Goal: Task Accomplishment & Management: Manage account settings

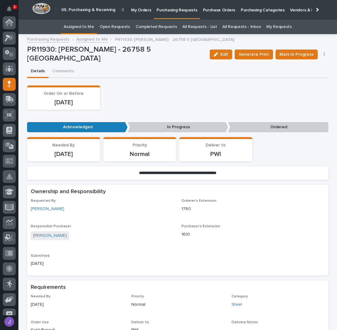
scroll to position [55, 0]
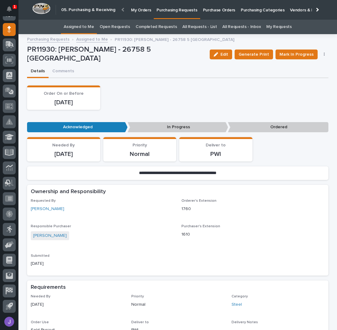
click at [134, 88] on div "Order On or Before [DATE]" at bounding box center [177, 97] width 301 height 24
click at [283, 54] on span "Mark In Progress" at bounding box center [297, 54] width 34 height 7
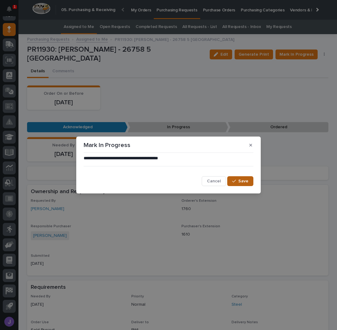
click at [237, 178] on button "Save" at bounding box center [240, 181] width 26 height 10
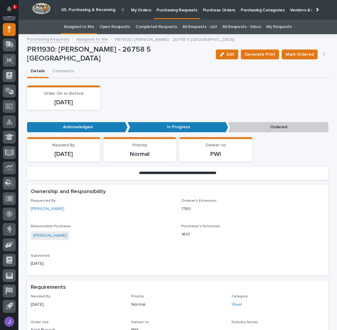
click at [177, 102] on div "Order On or Before [DATE]" at bounding box center [177, 97] width 301 height 24
click at [83, 22] on link "Assigned to Me" at bounding box center [79, 27] width 30 height 14
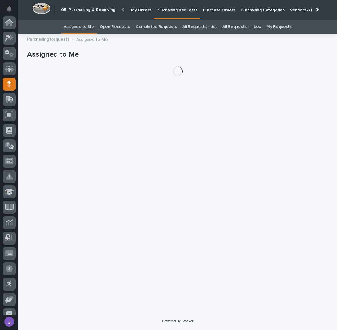
scroll to position [55, 0]
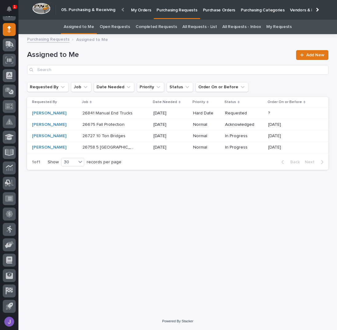
click at [141, 112] on div "26841 Manual End Trucks 26841 Manual End Trucks" at bounding box center [115, 113] width 66 height 10
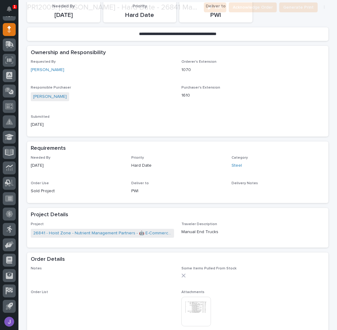
scroll to position [205, 0]
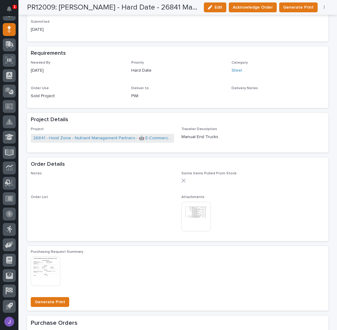
click at [191, 213] on img at bounding box center [196, 217] width 30 height 30
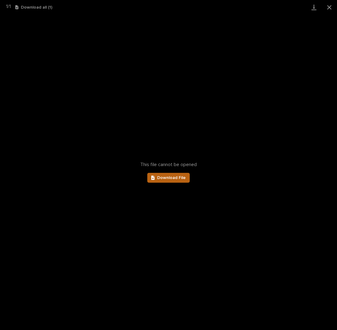
click at [176, 176] on span "Download File" at bounding box center [171, 178] width 29 height 4
click at [331, 6] on button "Close gallery" at bounding box center [329, 7] width 15 height 14
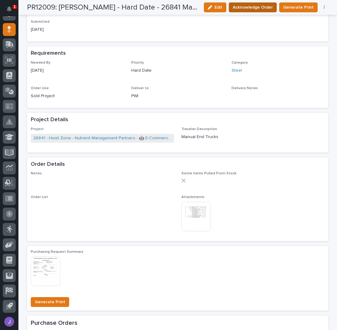
click at [274, 6] on button "Acknowledge Order" at bounding box center [253, 7] width 48 height 10
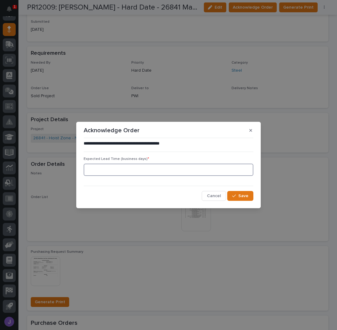
click at [151, 172] on input at bounding box center [169, 170] width 170 height 12
type input "0"
click at [236, 196] on div "button" at bounding box center [235, 196] width 6 height 4
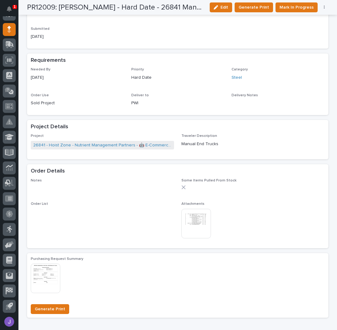
scroll to position [261, 0]
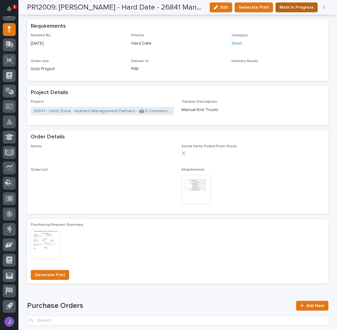
click at [302, 8] on span "Mark In Progress" at bounding box center [297, 7] width 34 height 7
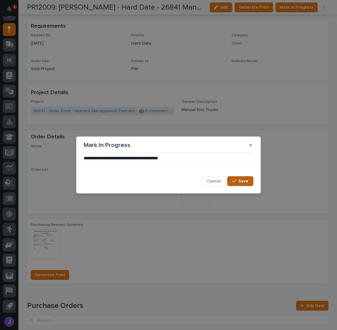
click at [249, 182] on button "Save" at bounding box center [240, 181] width 26 height 10
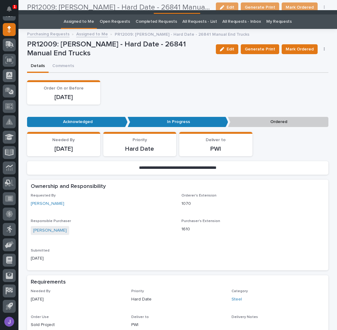
scroll to position [0, 0]
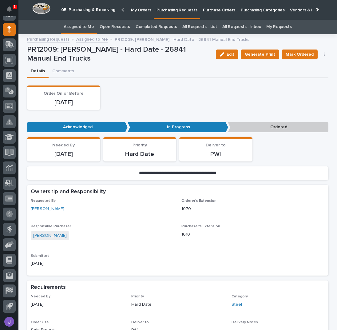
click at [85, 30] on link "Assigned to Me" at bounding box center [79, 27] width 30 height 14
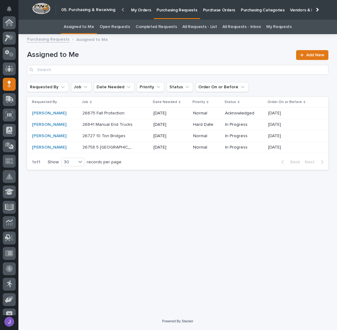
scroll to position [55, 0]
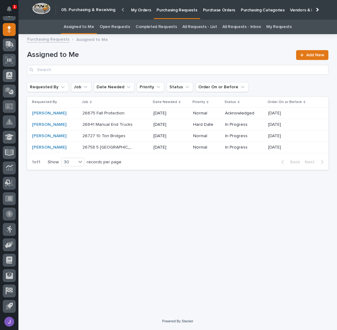
click at [133, 111] on div "26675 Fall Protection 26675 Fall Protection" at bounding box center [115, 113] width 66 height 10
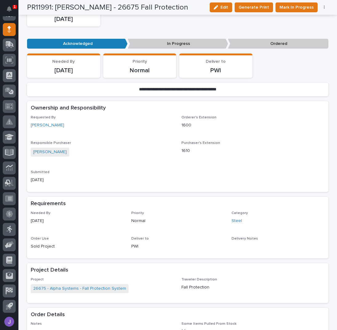
scroll to position [205, 0]
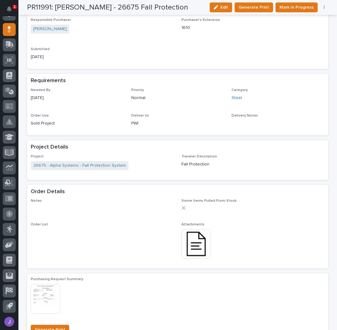
click at [193, 245] on img at bounding box center [196, 244] width 30 height 30
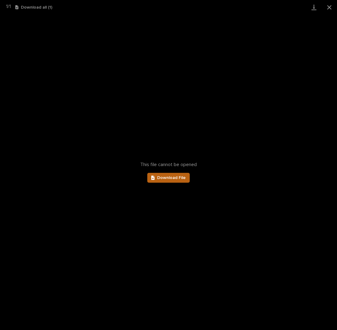
click at [179, 175] on link "Download File" at bounding box center [168, 178] width 42 height 10
click at [329, 6] on button "Close gallery" at bounding box center [329, 7] width 15 height 14
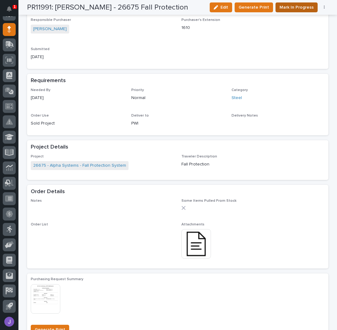
click at [303, 8] on span "Mark In Progress" at bounding box center [297, 7] width 34 height 7
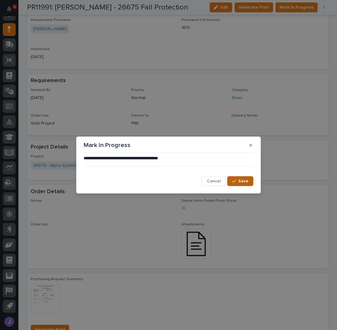
click at [243, 179] on span "Save" at bounding box center [243, 181] width 10 height 6
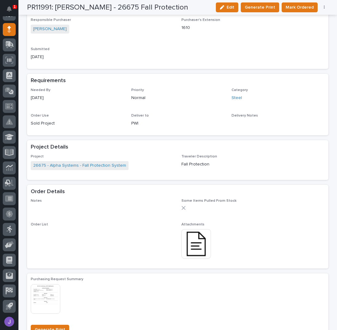
click at [305, 6] on span "Mark Ordered" at bounding box center [300, 7] width 28 height 7
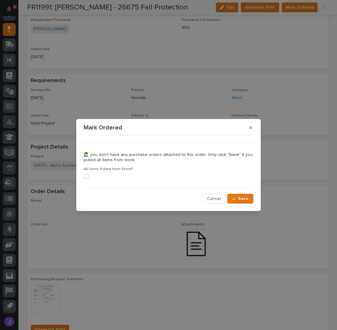
click at [85, 177] on span at bounding box center [86, 176] width 5 height 5
click at [240, 201] on span "Save" at bounding box center [243, 199] width 10 height 6
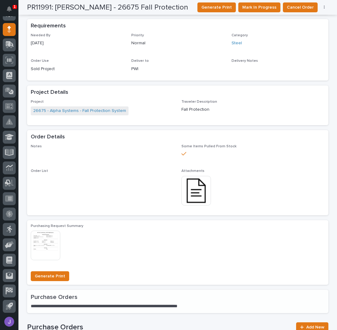
scroll to position [191, 0]
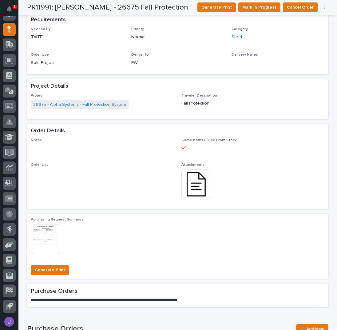
click at [141, 196] on span "Order List •••" at bounding box center [102, 184] width 143 height 42
click at [109, 169] on div "Order List •••" at bounding box center [102, 169] width 143 height 12
click at [156, 88] on div "Project Details" at bounding box center [177, 86] width 301 height 14
